Goal: Task Accomplishment & Management: Manage account settings

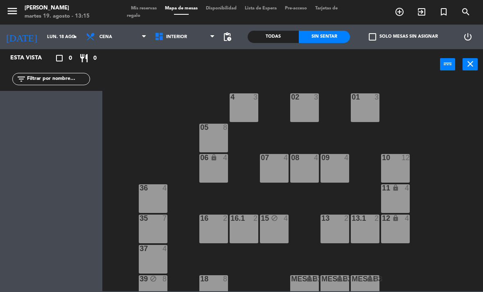
scroll to position [-1, 0]
click at [54, 24] on div "menu [PERSON_NAME][DATE] 19. agosto - 13:15 Mis reservas Mapa de mesas Disponib…" at bounding box center [241, 12] width 483 height 25
click at [43, 33] on input "lun. 18 ago." at bounding box center [73, 37] width 61 height 14
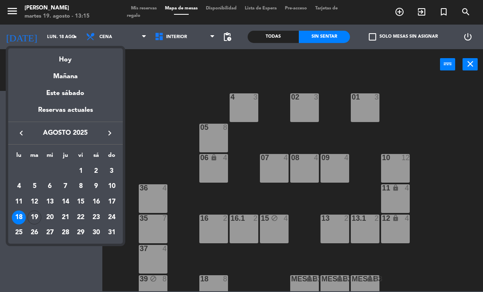
click at [36, 215] on div "19" at bounding box center [34, 218] width 14 height 14
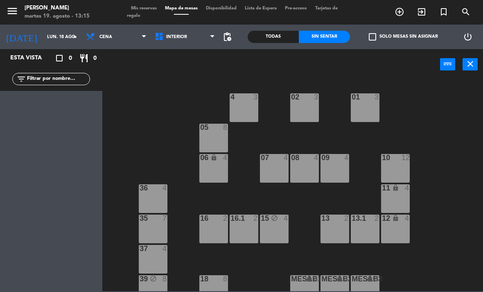
type input "[DATE]"
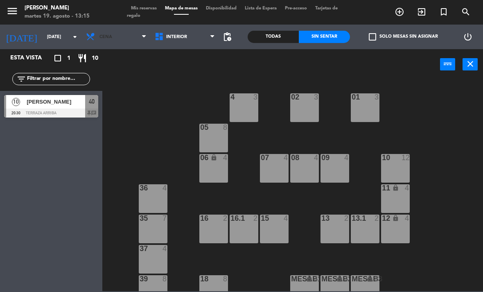
click at [117, 45] on span "Cena" at bounding box center [116, 37] width 69 height 18
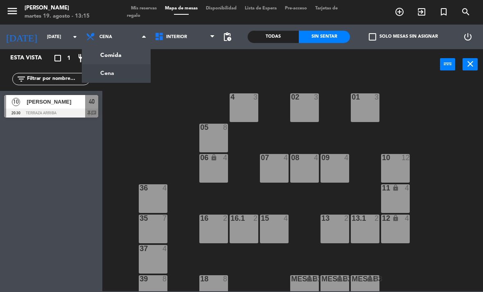
click at [118, 52] on ng-component "menu [PERSON_NAME][DATE] 19. agosto - 13:15 Mis reservas Mapa de mesas Disponib…" at bounding box center [241, 145] width 483 height 291
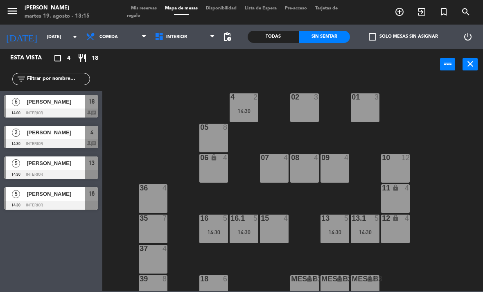
click at [31, 104] on span "[PERSON_NAME]" at bounding box center [56, 101] width 59 height 9
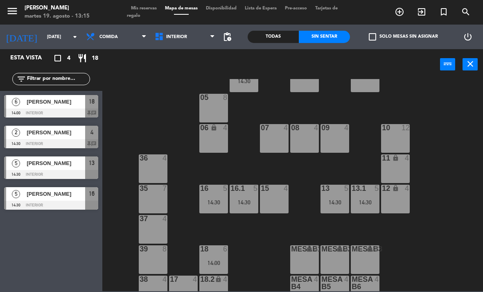
scroll to position [30, 0]
click at [220, 108] on div "14:00" at bounding box center [213, 111] width 29 height 6
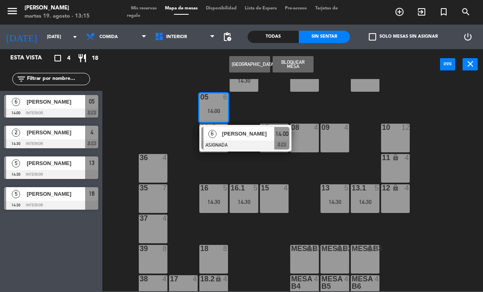
click at [228, 138] on span "[PERSON_NAME]" at bounding box center [248, 133] width 52 height 9
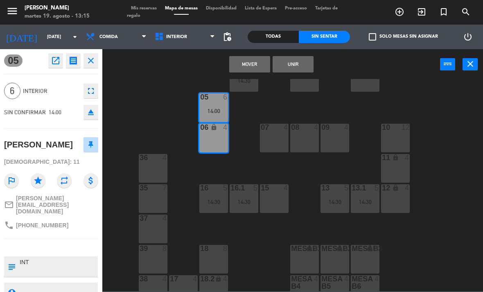
click at [309, 64] on button "Unir" at bounding box center [293, 64] width 41 height 16
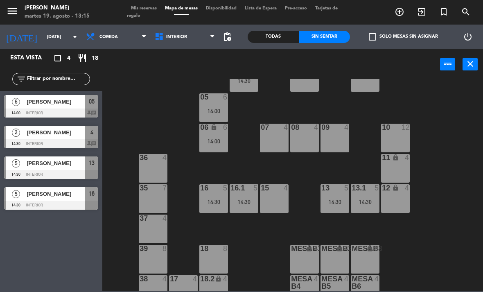
click at [25, 168] on div "5" at bounding box center [16, 163] width 20 height 14
click at [42, 196] on span "[PERSON_NAME]" at bounding box center [56, 194] width 59 height 9
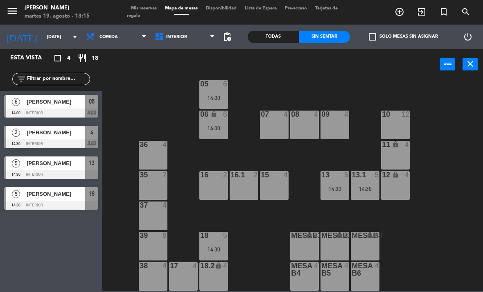
scroll to position [0, 0]
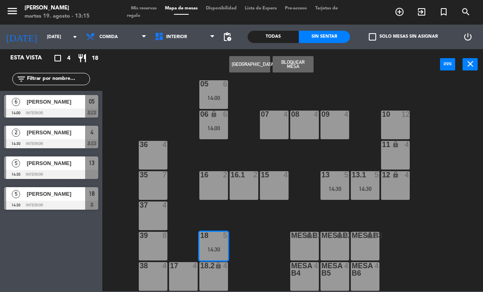
click at [217, 272] on div "18.2 lock 4" at bounding box center [213, 276] width 29 height 29
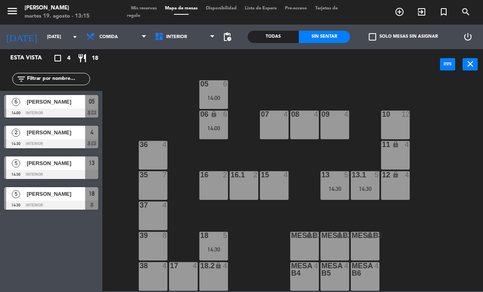
click at [265, 232] on div "02 3 4 2 14:30 01 3 05 6 14:00 06 lock 6 14:00 07 4 09 4 10 12 08 4 11 lock 4 3…" at bounding box center [295, 185] width 376 height 212
click at [220, 244] on div "18 5 14:30" at bounding box center [213, 246] width 29 height 29
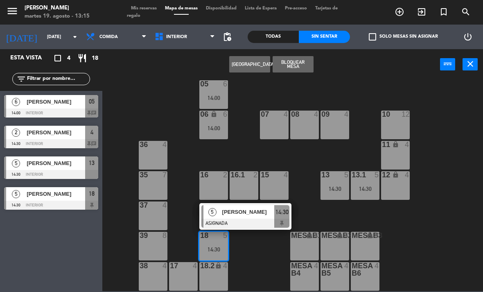
click at [240, 215] on span "[PERSON_NAME]" at bounding box center [248, 212] width 52 height 9
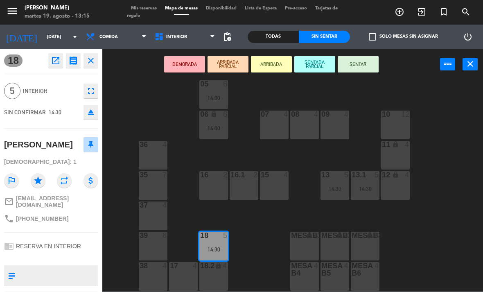
click at [217, 271] on div "18.2 lock 4" at bounding box center [213, 276] width 29 height 29
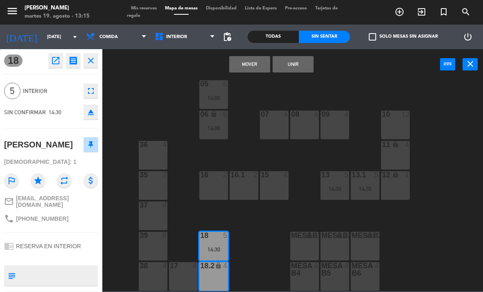
click at [310, 66] on button "Unir" at bounding box center [293, 64] width 41 height 16
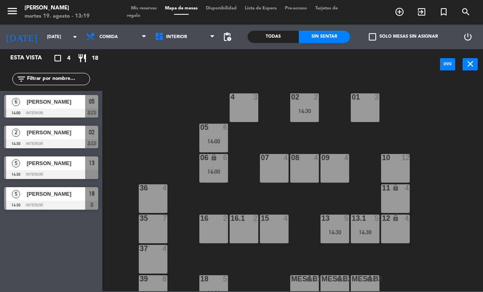
click at [2, 251] on div "Esta vista crop_square 4 restaurant 18 filter_list 6 [PERSON_NAME] 14:00 Interi…" at bounding box center [51, 170] width 102 height 243
click at [73, 273] on div "Esta vista crop_square 4 restaurant 18 filter_list 6 [PERSON_NAME] 14:00 Interi…" at bounding box center [51, 170] width 102 height 243
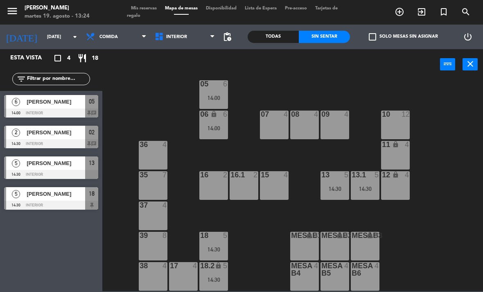
scroll to position [43, 0]
click at [144, 9] on span "Mis reservas" at bounding box center [144, 8] width 34 height 5
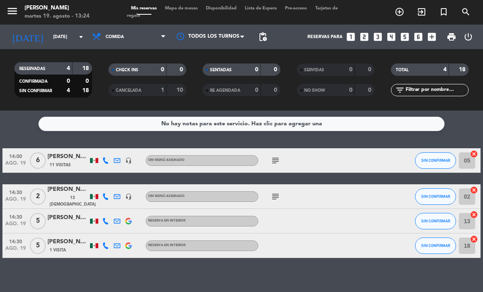
click at [275, 159] on icon "subject" at bounding box center [276, 161] width 10 height 10
click at [280, 195] on icon "subject" at bounding box center [276, 197] width 10 height 10
click at [172, 86] on div "10" at bounding box center [177, 90] width 16 height 9
click at [167, 84] on div "CANCELADA 1 10" at bounding box center [148, 90] width 78 height 12
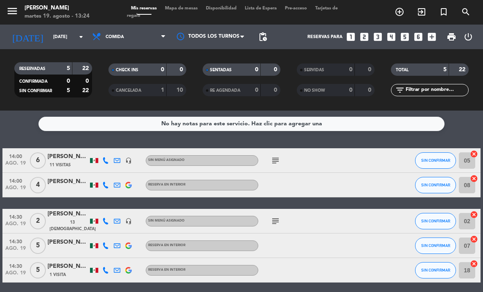
click at [158, 36] on span "Comida" at bounding box center [129, 37] width 82 height 18
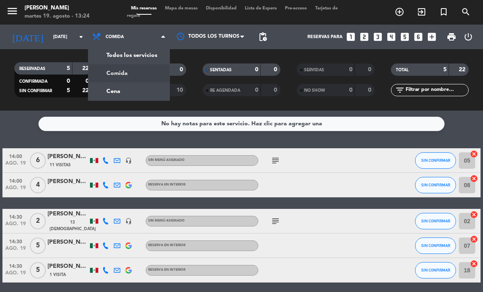
click at [150, 79] on div "menu [PERSON_NAME][DATE] 19. agosto - 13:24 Mis reservas Mapa de mesas Disponib…" at bounding box center [241, 55] width 483 height 111
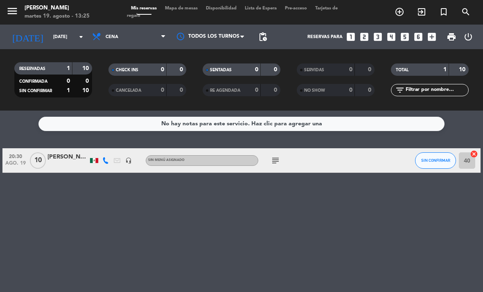
click at [277, 156] on icon "subject" at bounding box center [276, 161] width 10 height 10
click at [254, 211] on div "No hay notas para este servicio. Haz clic para agregar una 20:30 [DATE] [PERSON…" at bounding box center [241, 201] width 483 height 181
select select "dinner"
click at [111, 36] on span "Cena" at bounding box center [129, 37] width 82 height 18
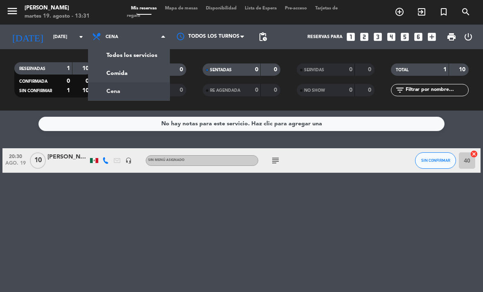
click at [122, 64] on div "menu [PERSON_NAME][DATE] 19. agosto - 13:31 Mis reservas Mapa de mesas Disponib…" at bounding box center [241, 55] width 483 height 111
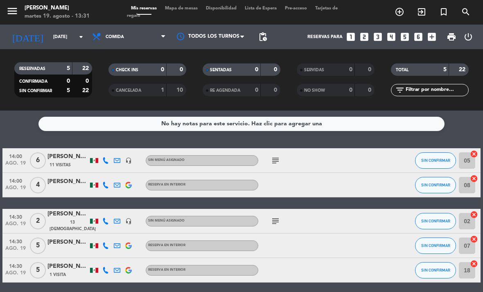
scroll to position [0, 0]
click at [159, 34] on span "Comida" at bounding box center [129, 37] width 82 height 18
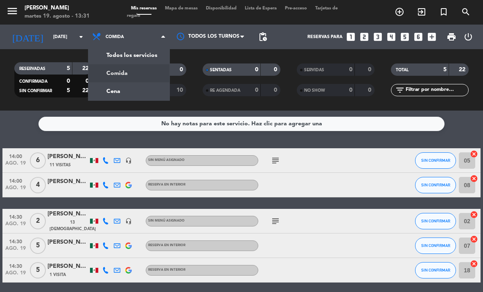
click at [146, 87] on div "menu [PERSON_NAME][DATE] 19. agosto - 13:31 Mis reservas Mapa de mesas Disponib…" at bounding box center [241, 55] width 483 height 111
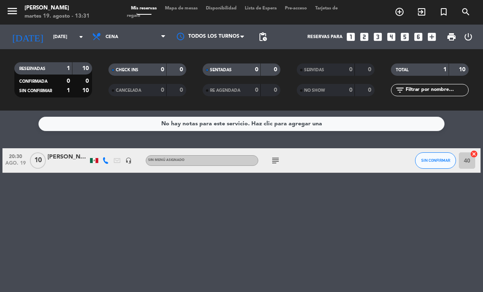
click at [186, 7] on span "Mapa de mesas" at bounding box center [181, 8] width 41 height 5
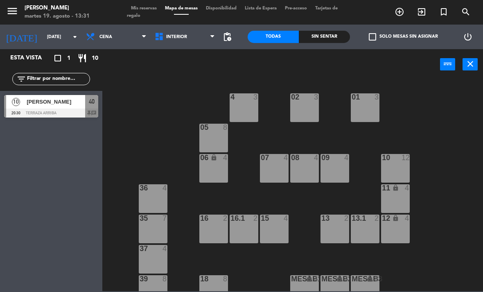
click at [123, 36] on span "Cena" at bounding box center [116, 37] width 69 height 18
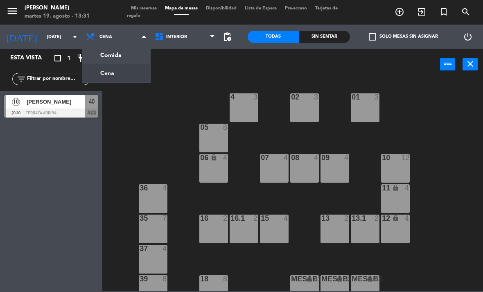
click at [104, 61] on ng-component "menu [PERSON_NAME][DATE] 19. agosto - 13:31 Mis reservas Mapa de mesas Disponib…" at bounding box center [241, 145] width 483 height 291
